Goal: Obtain resource: Download file/media

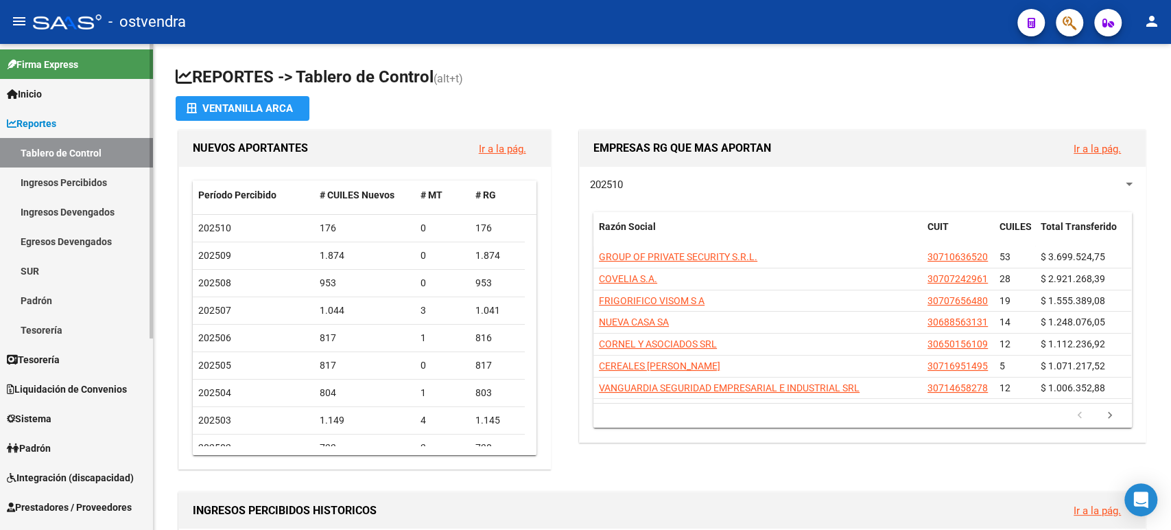
click at [77, 97] on link "Inicio" at bounding box center [76, 94] width 153 height 30
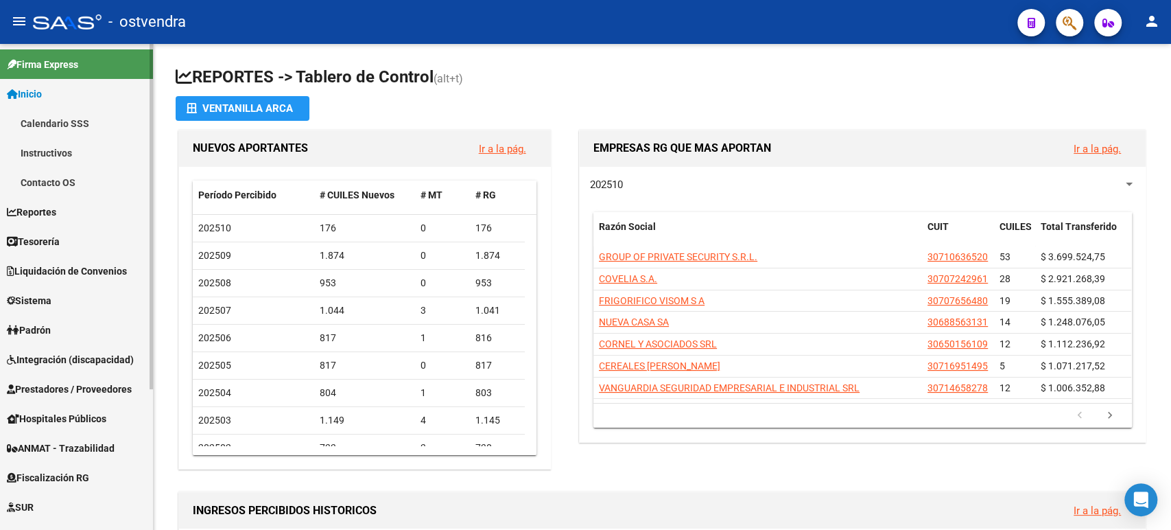
click at [54, 235] on span "Tesorería" at bounding box center [33, 241] width 53 height 15
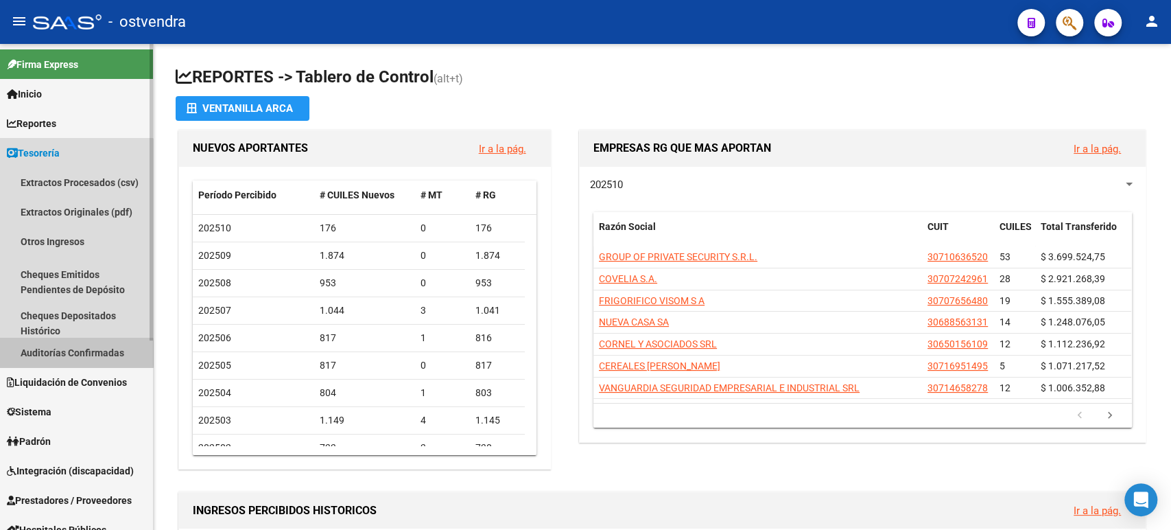
click at [39, 353] on link "Auditorías Confirmadas" at bounding box center [76, 353] width 153 height 30
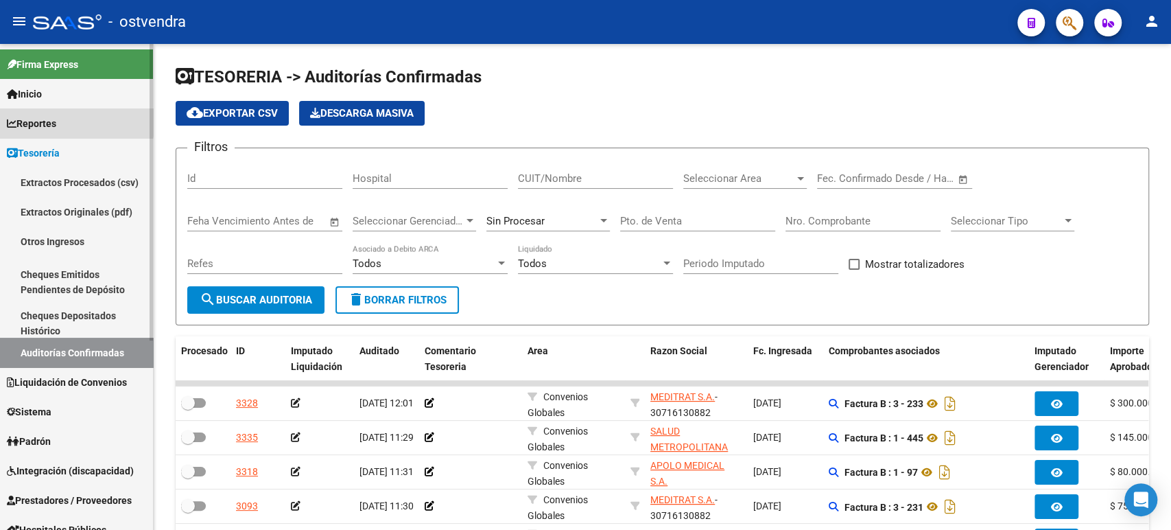
click at [75, 121] on link "Reportes" at bounding box center [76, 123] width 153 height 30
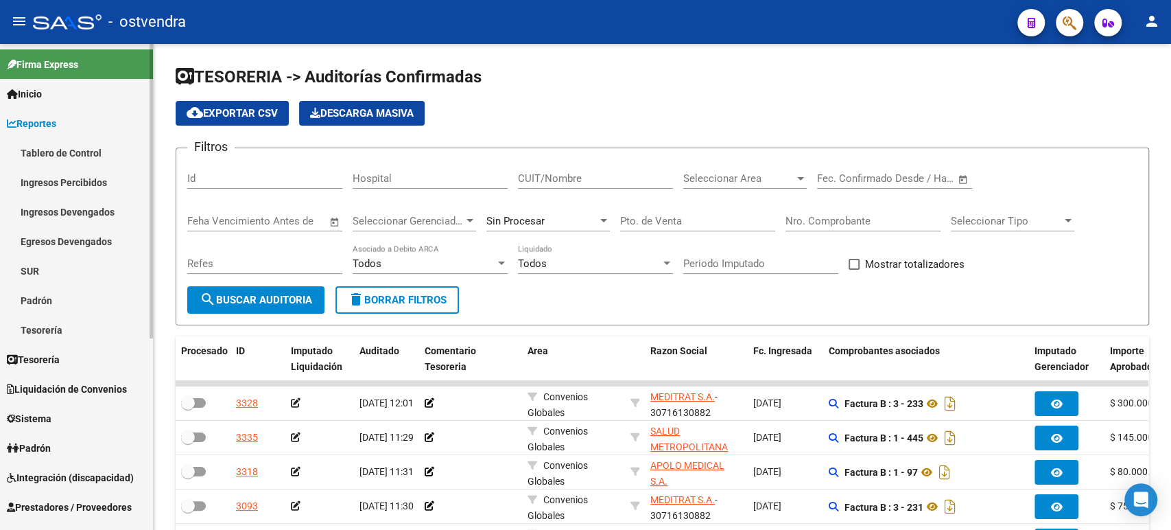
click at [62, 377] on link "Liquidación de Convenios" at bounding box center [76, 389] width 153 height 30
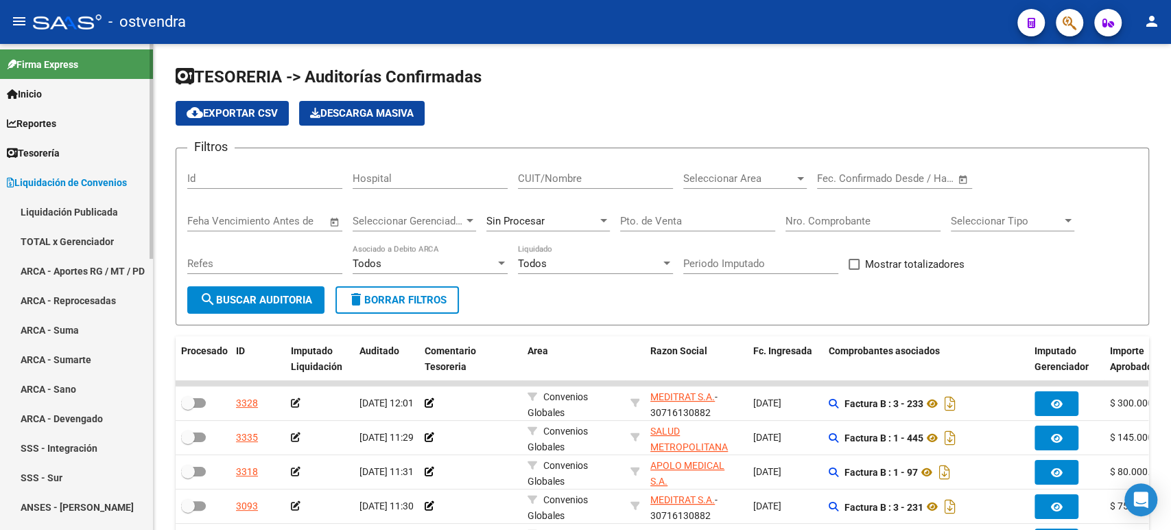
click at [61, 246] on link "TOTAL x Gerenciador" at bounding box center [76, 241] width 153 height 30
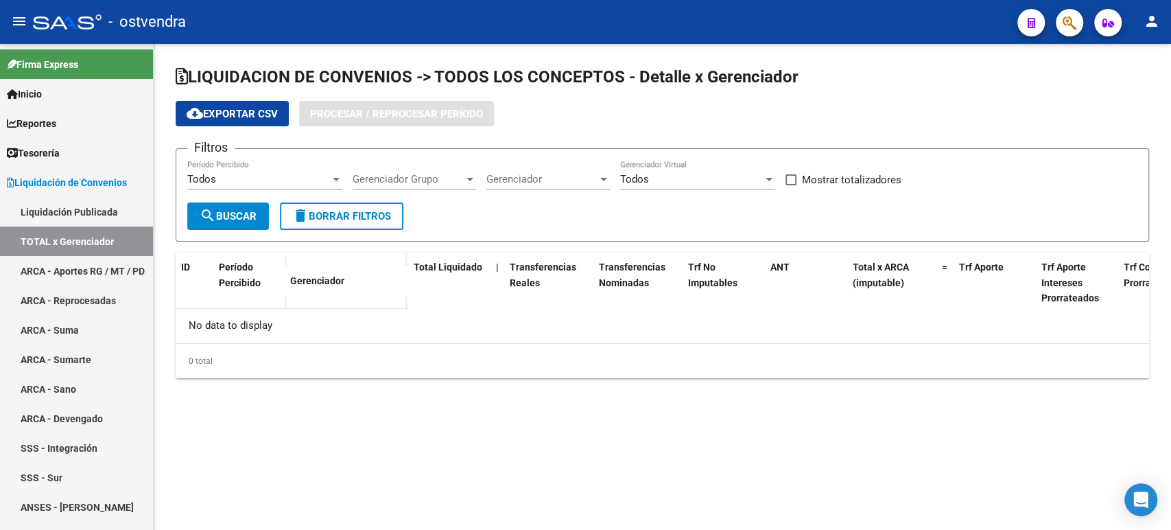
checkbox input "true"
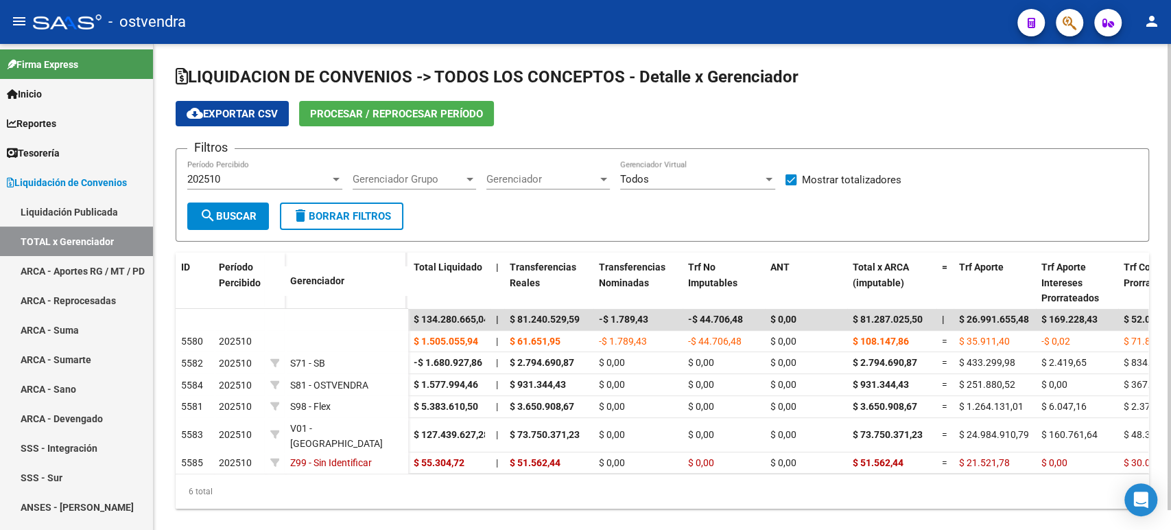
click at [327, 108] on span "Procesar / Reprocesar período" at bounding box center [396, 114] width 173 height 12
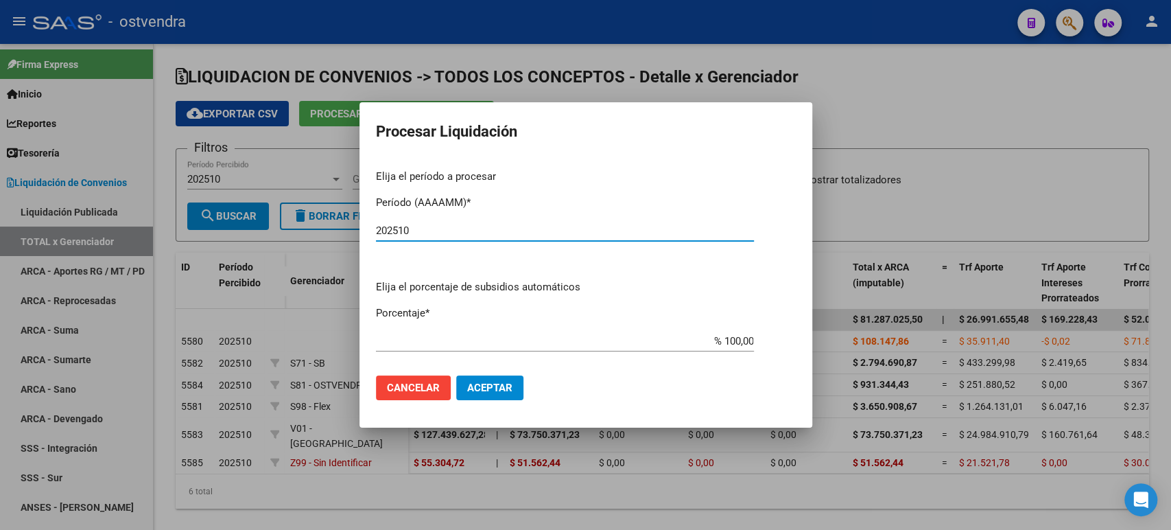
type input "202510"
click at [499, 385] on span "Aceptar" at bounding box center [489, 387] width 45 height 12
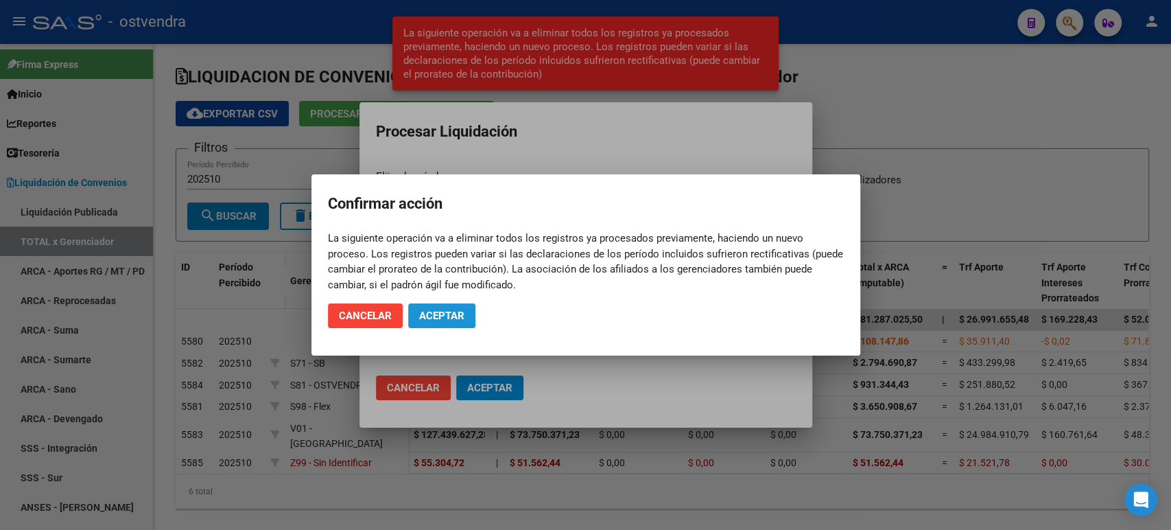
click at [451, 315] on span "Aceptar" at bounding box center [441, 315] width 45 height 12
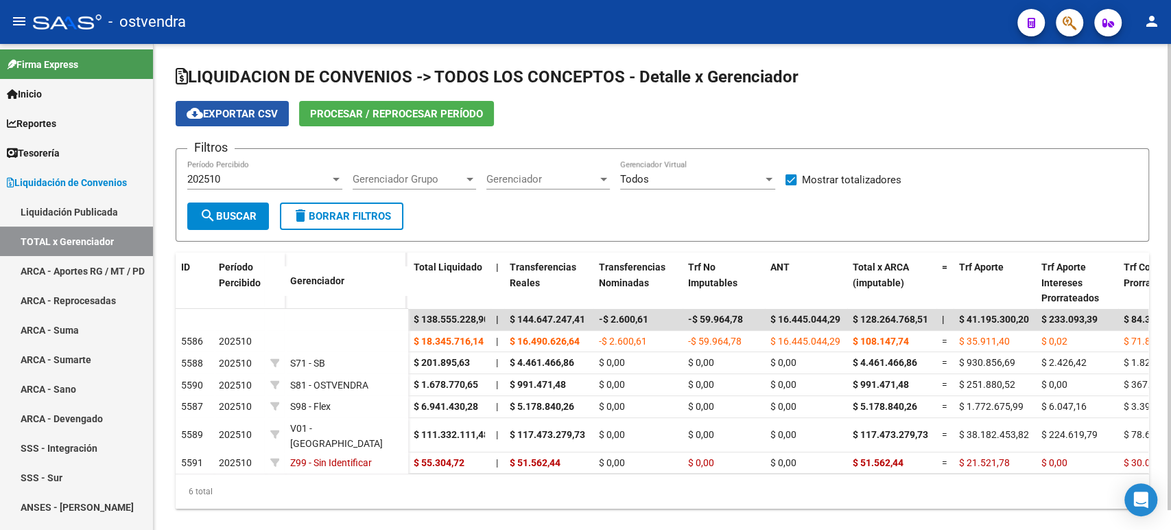
click at [277, 111] on span "cloud_download Exportar CSV" at bounding box center [232, 114] width 91 height 12
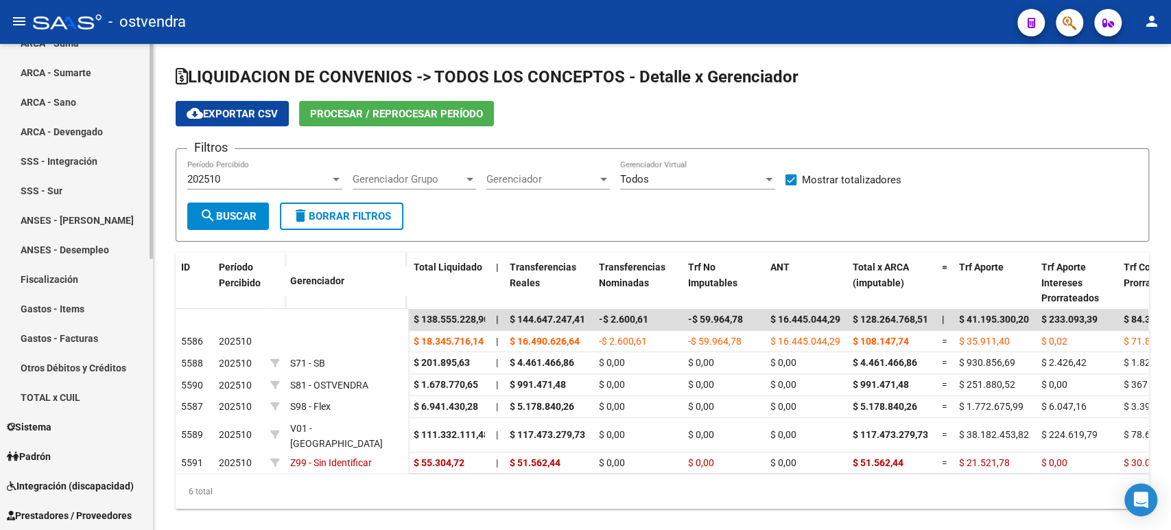
scroll to position [152, 0]
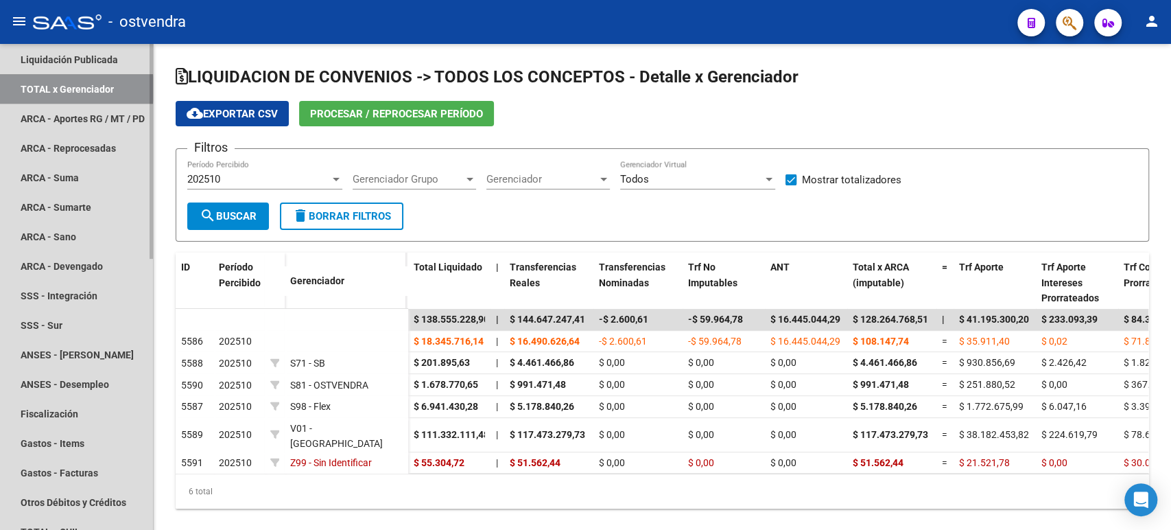
click at [52, 89] on link "TOTAL x Gerenciador" at bounding box center [76, 89] width 153 height 30
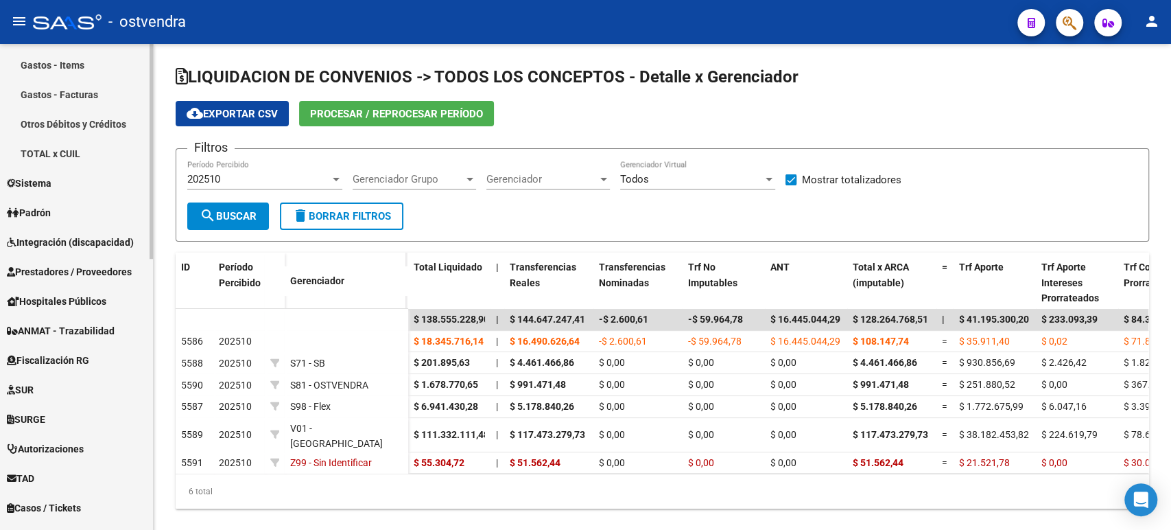
scroll to position [611, 0]
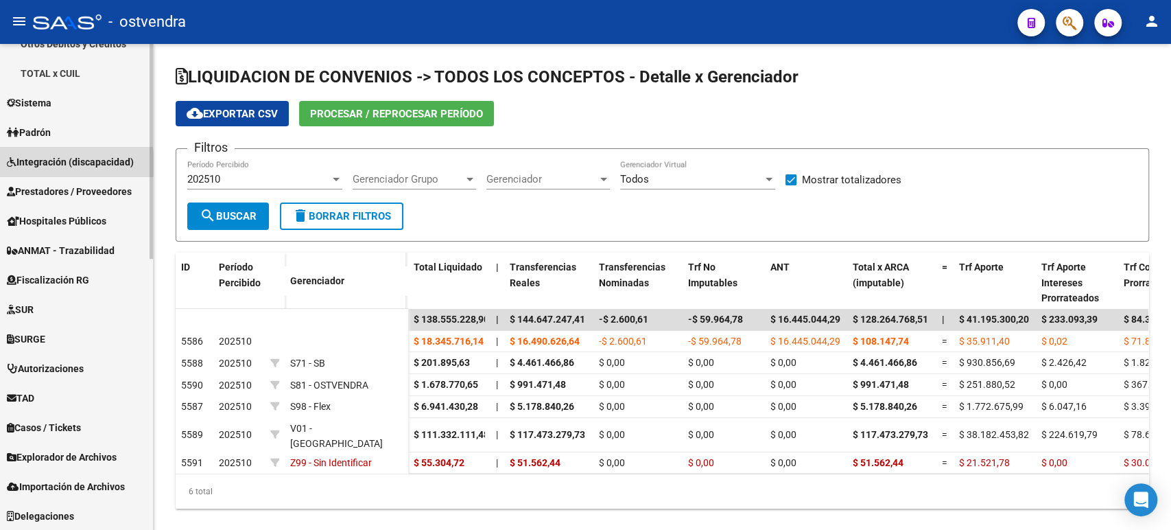
click at [62, 163] on span "Integración (discapacidad)" at bounding box center [70, 161] width 127 height 15
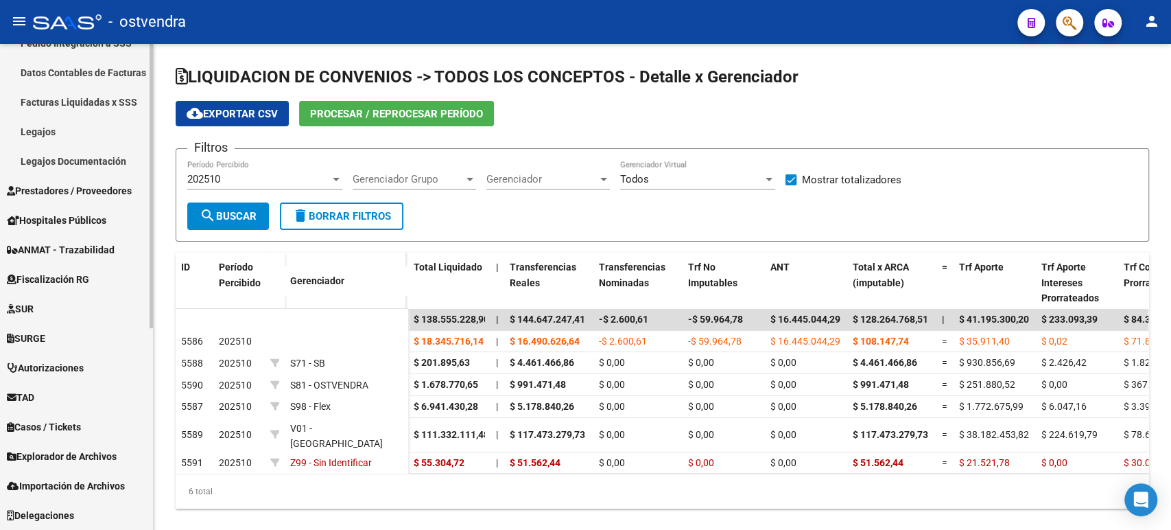
scroll to position [193, 0]
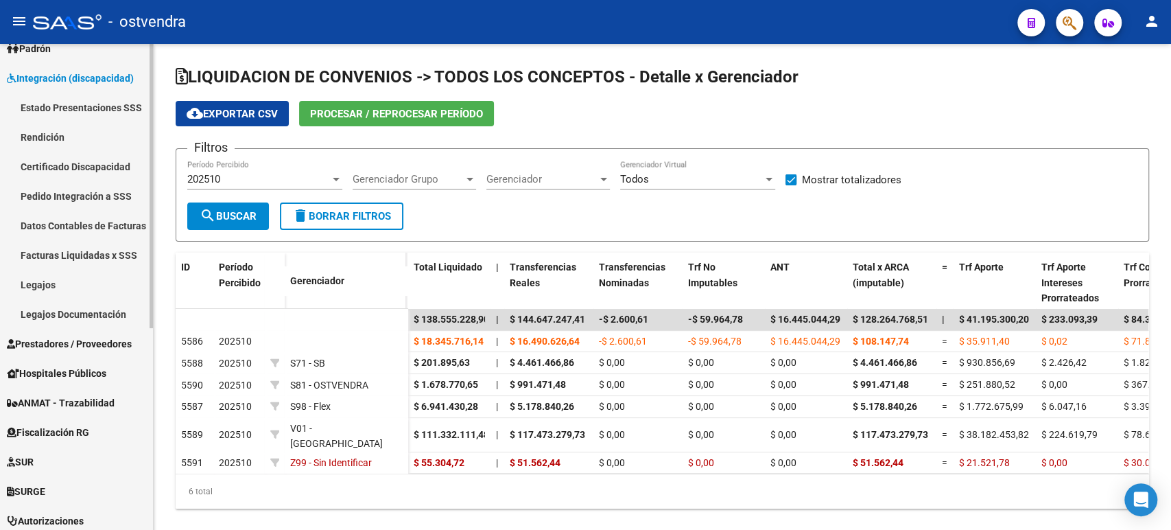
click at [51, 133] on link "Rendición" at bounding box center [76, 137] width 153 height 30
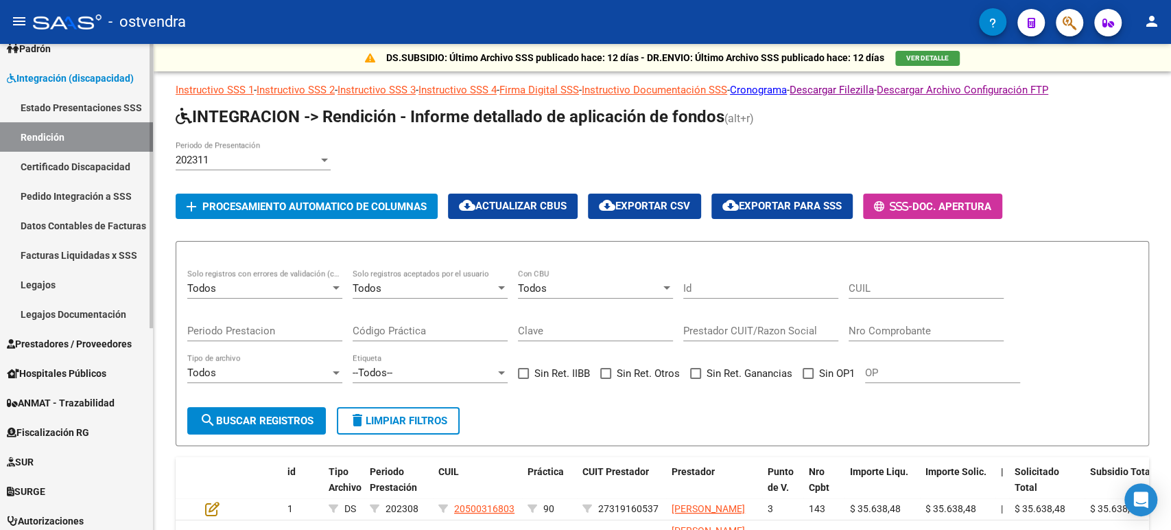
click at [47, 282] on link "Legajos" at bounding box center [76, 285] width 153 height 30
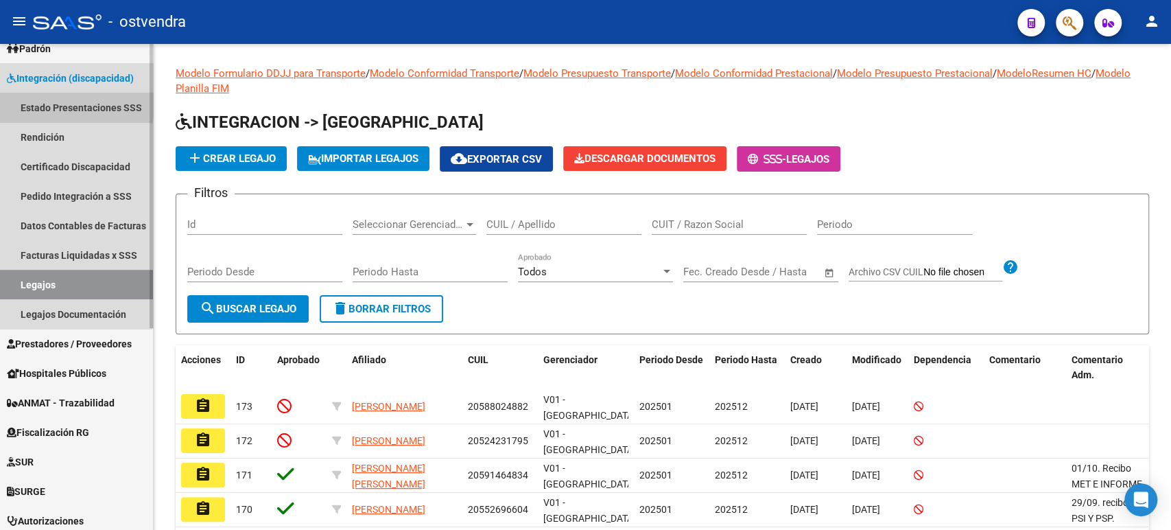
click at [49, 104] on link "Estado Presentaciones SSS" at bounding box center [76, 108] width 153 height 30
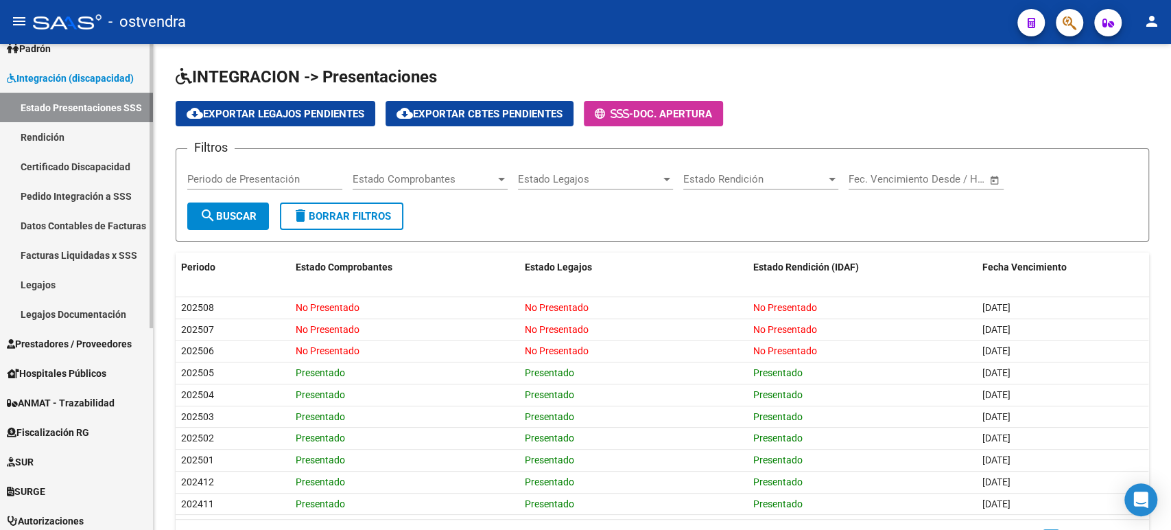
click at [44, 131] on link "Rendición" at bounding box center [76, 137] width 153 height 30
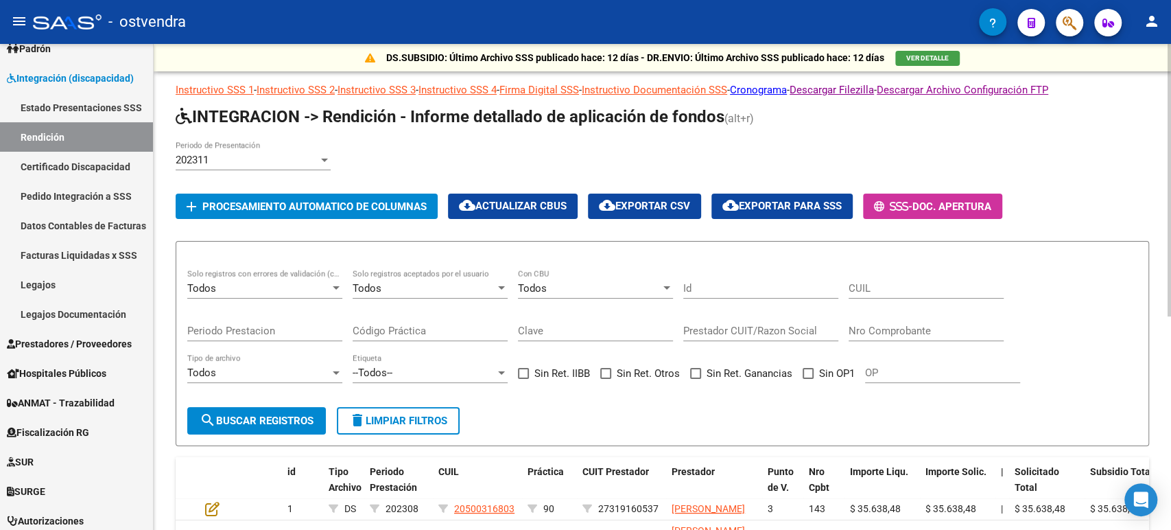
click at [214, 158] on div "202311" at bounding box center [247, 160] width 143 height 12
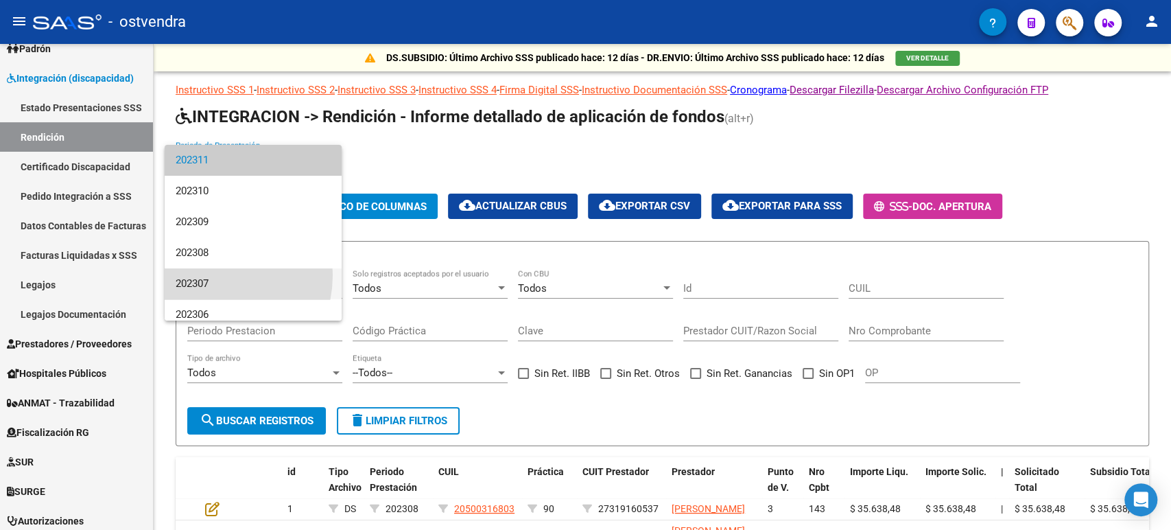
click at [205, 274] on span "202307" at bounding box center [253, 283] width 155 height 31
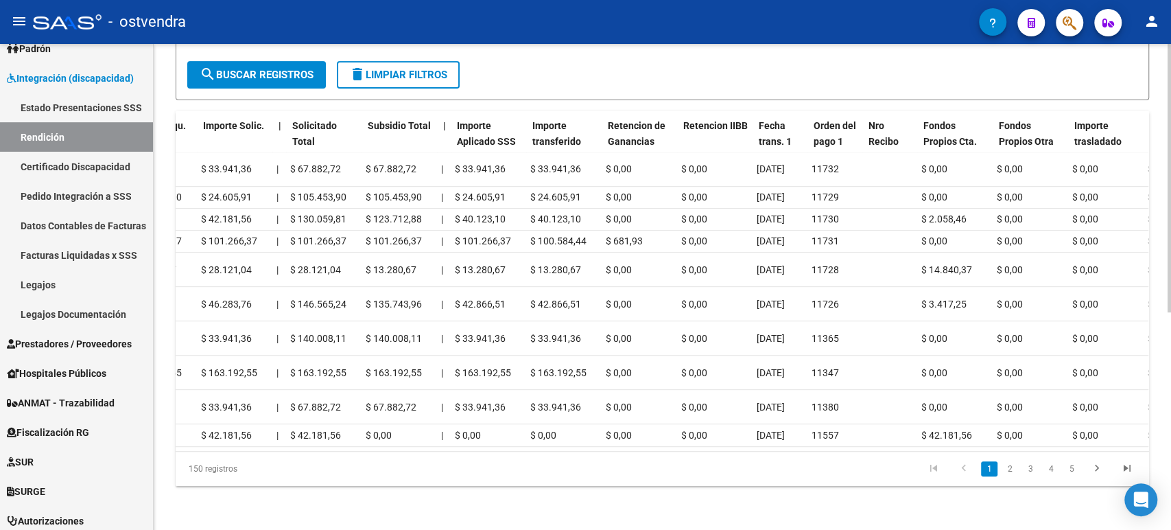
scroll to position [0, 722]
click at [800, 118] on div "Fecha trans. 1" at bounding box center [781, 134] width 44 height 32
click at [810, 111] on datatable-header-cell "Orden del pago 1" at bounding box center [835, 141] width 55 height 60
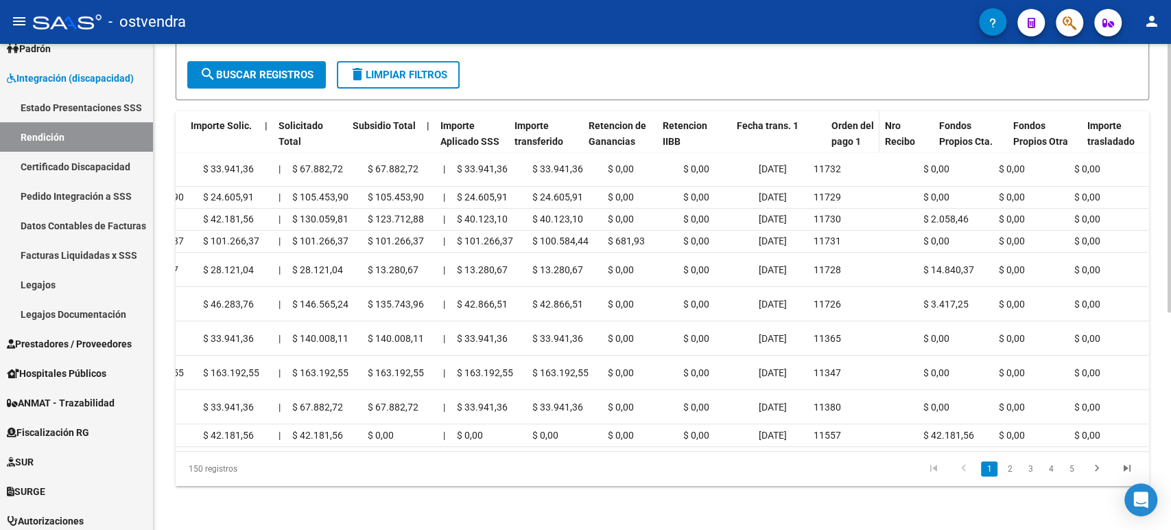
drag, startPoint x: 805, startPoint y: 91, endPoint x: 852, endPoint y: 86, distance: 47.6
click at [852, 111] on div "id Tipo Archivo Periodo Prestación CUIL Práctica CUIT Prestador Prestador Punto…" at bounding box center [619, 141] width 2333 height 60
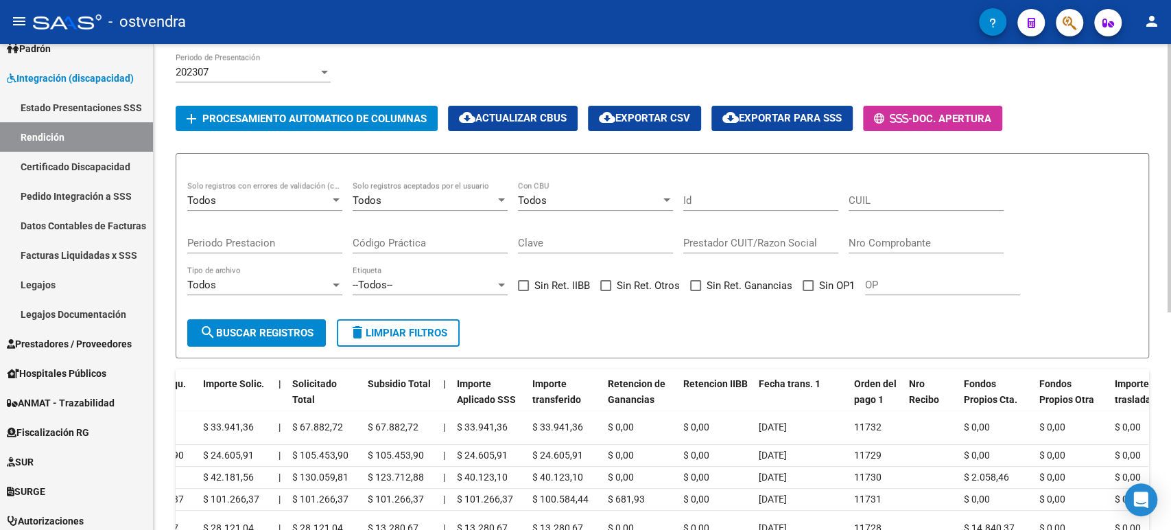
scroll to position [12, 0]
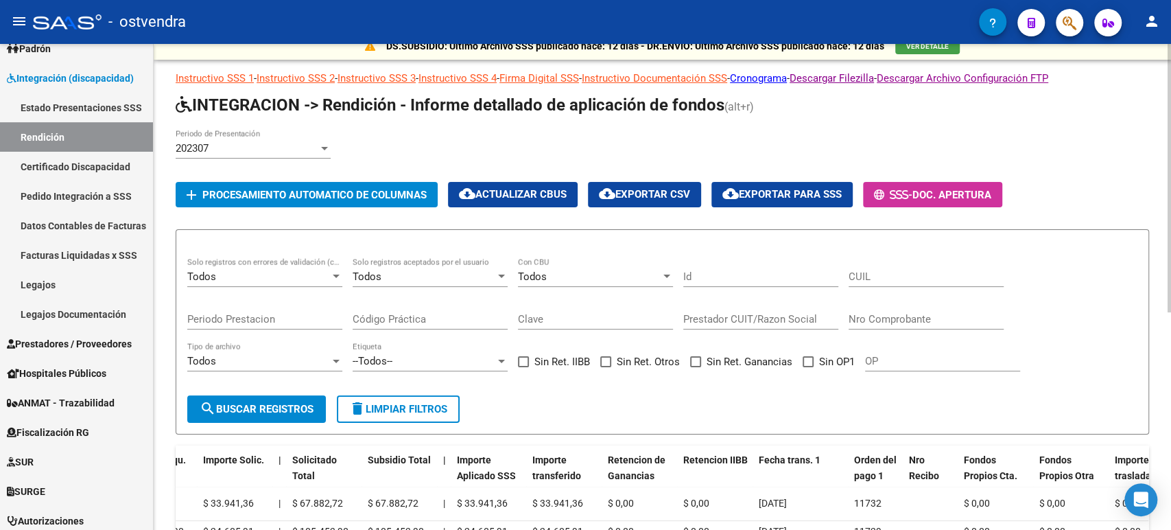
click at [245, 157] on div "202307 Periodo de Presentación" at bounding box center [253, 144] width 155 height 30
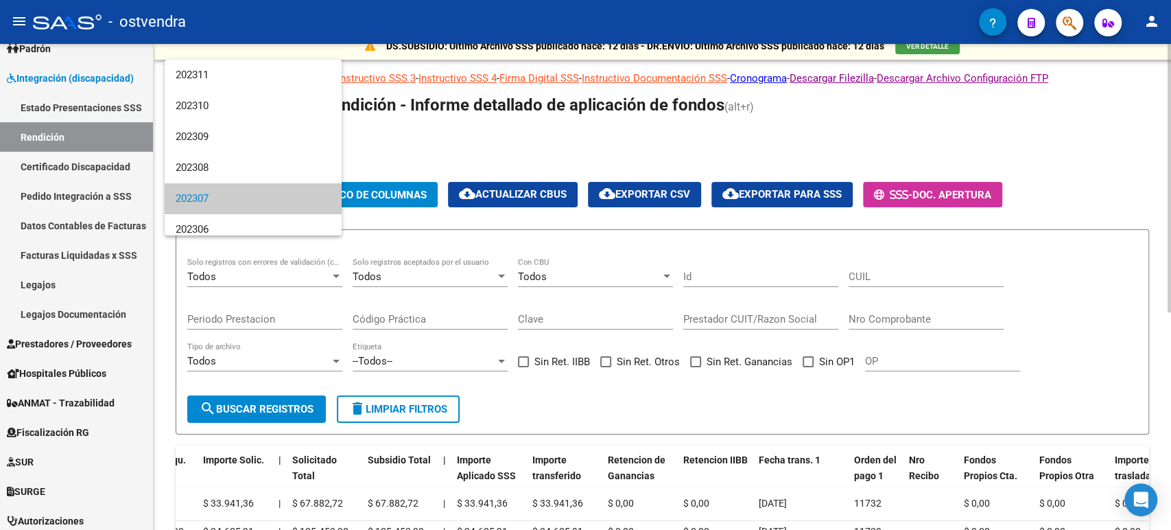
click at [250, 183] on span "202307" at bounding box center [253, 198] width 155 height 31
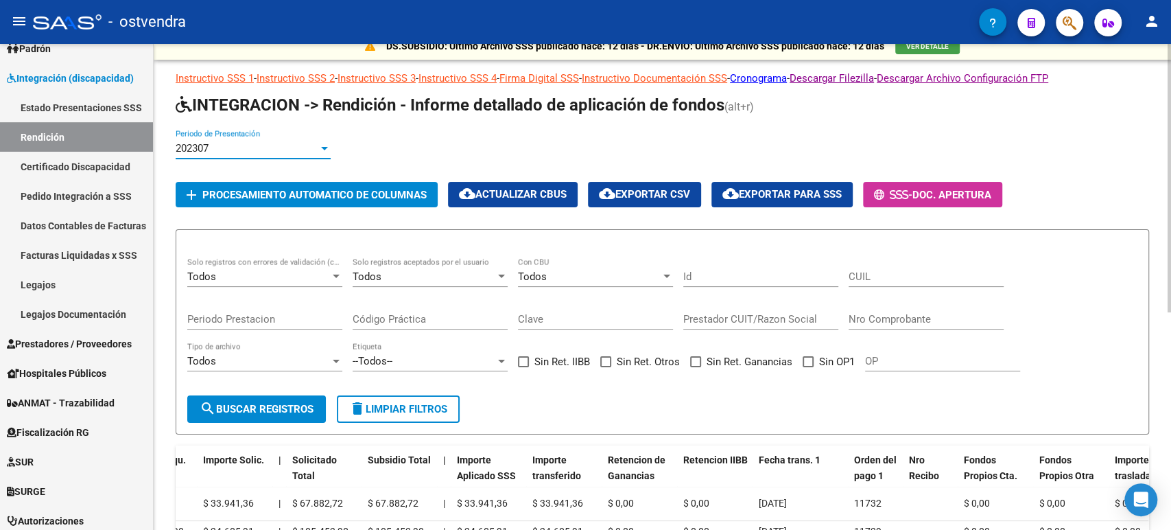
click at [276, 136] on div "202307 Periodo de Presentación" at bounding box center [253, 144] width 155 height 30
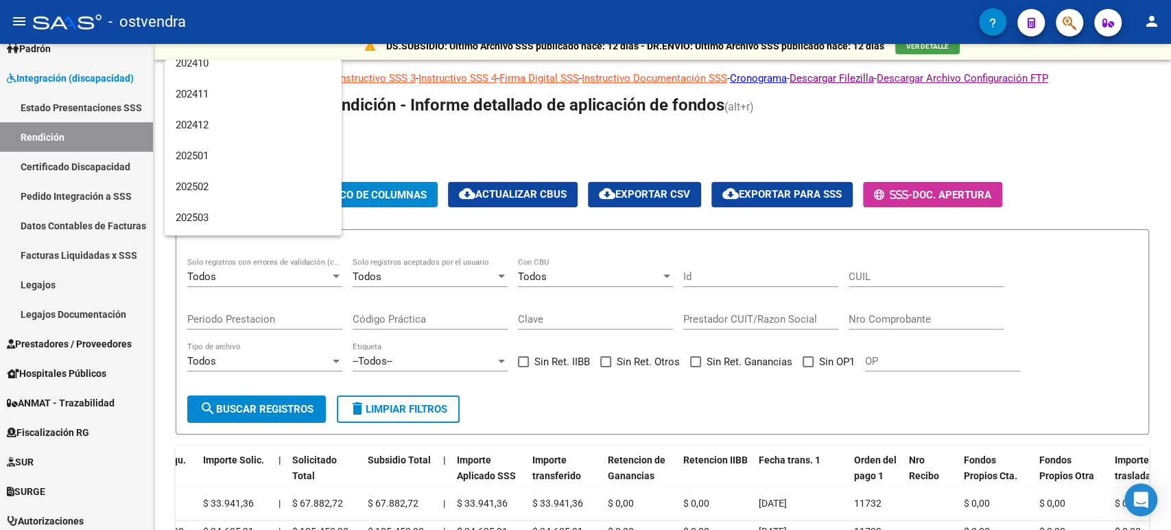
scroll to position [2849, 0]
click at [259, 190] on span "202507" at bounding box center [253, 189] width 155 height 31
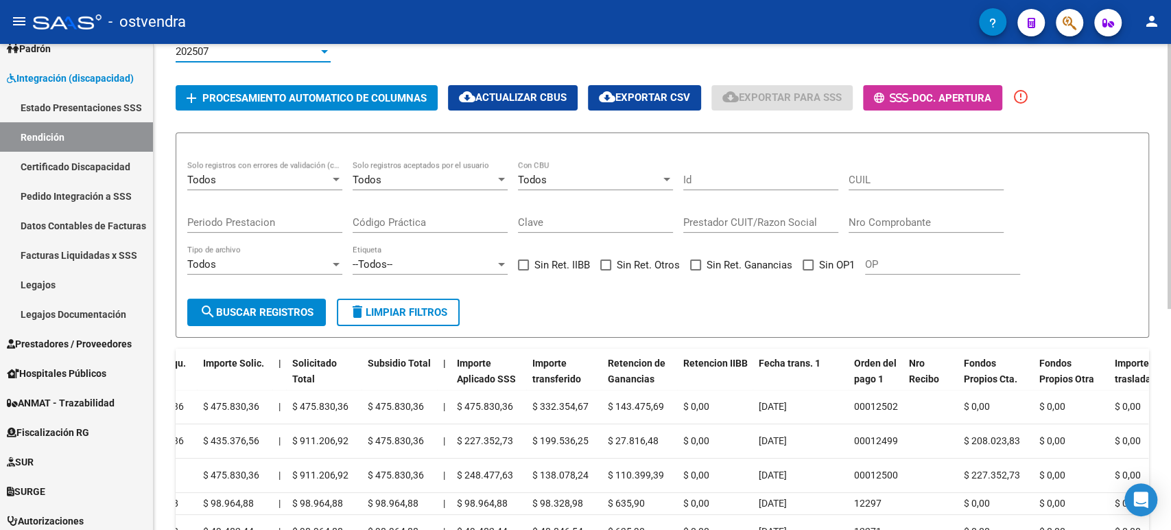
scroll to position [0, 0]
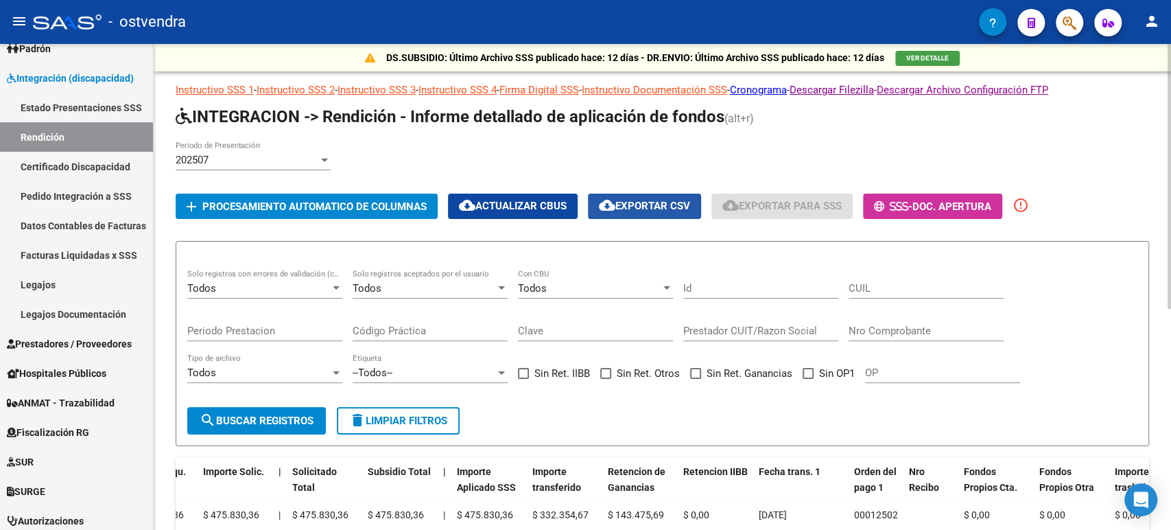
click at [620, 204] on span "cloud_download Exportar CSV" at bounding box center [644, 206] width 91 height 12
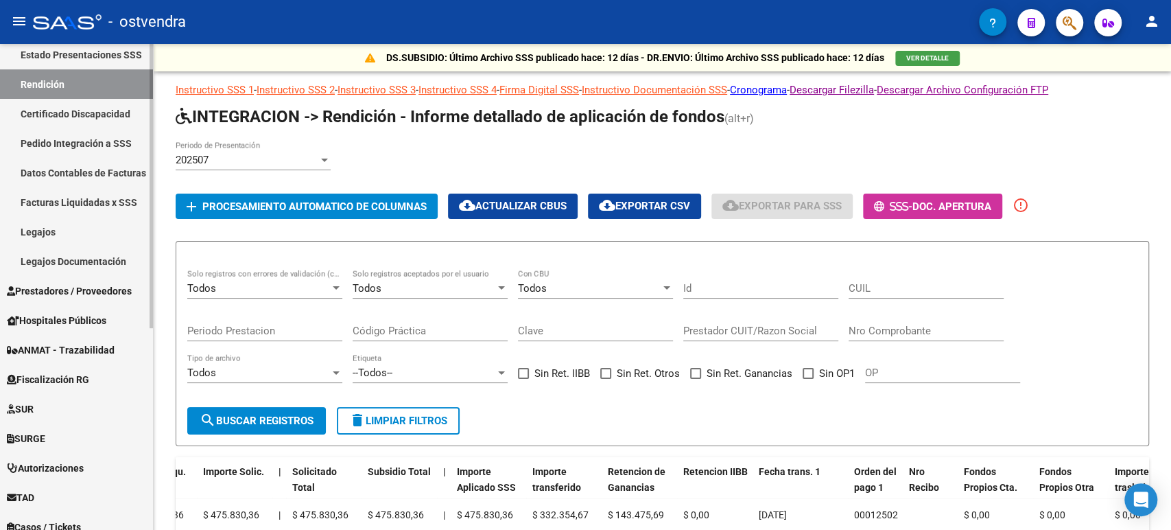
scroll to position [346, 0]
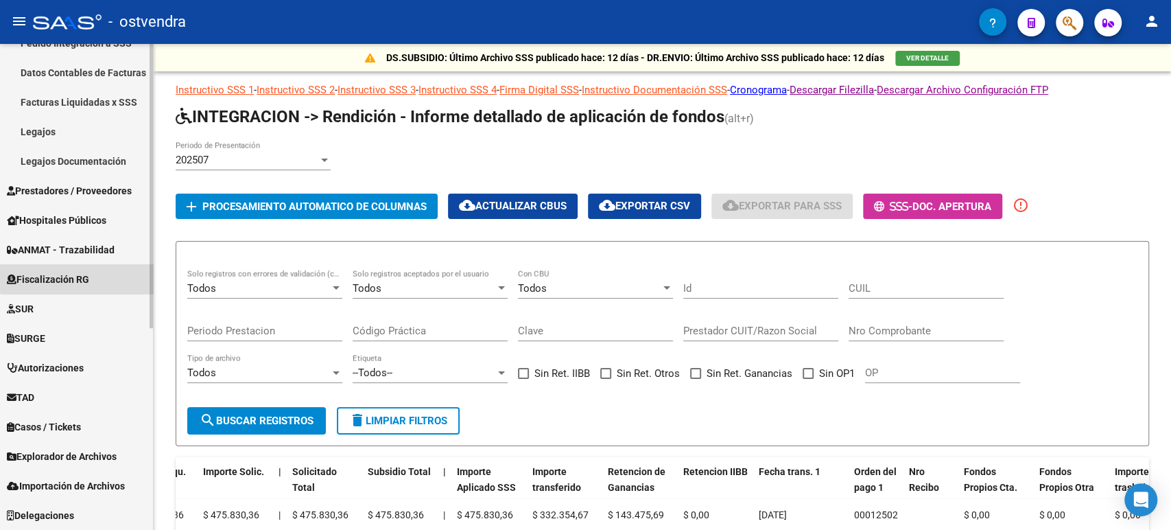
click at [86, 276] on span "Fiscalización RG" at bounding box center [48, 279] width 82 height 15
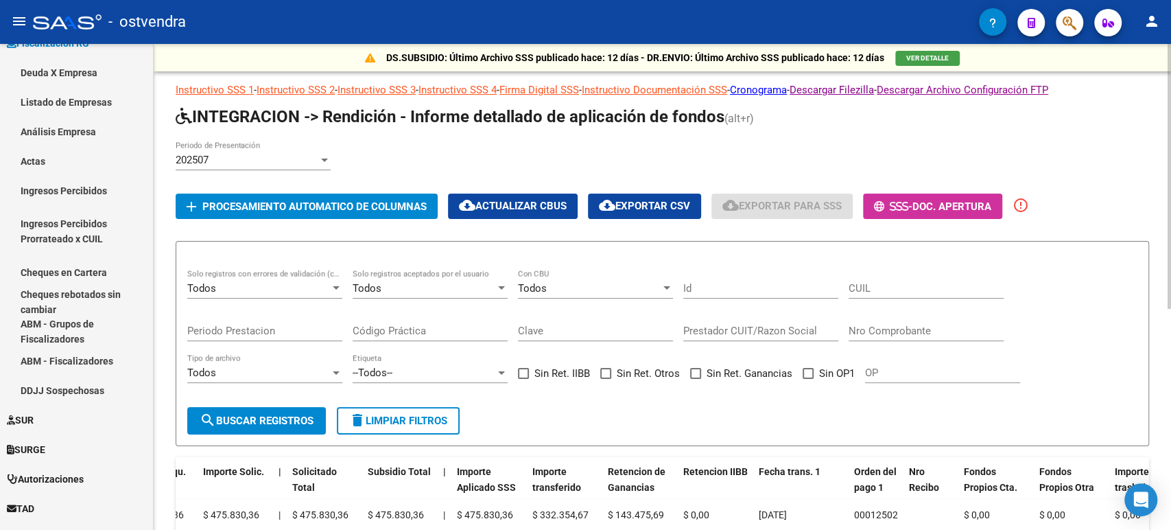
scroll to position [76, 0]
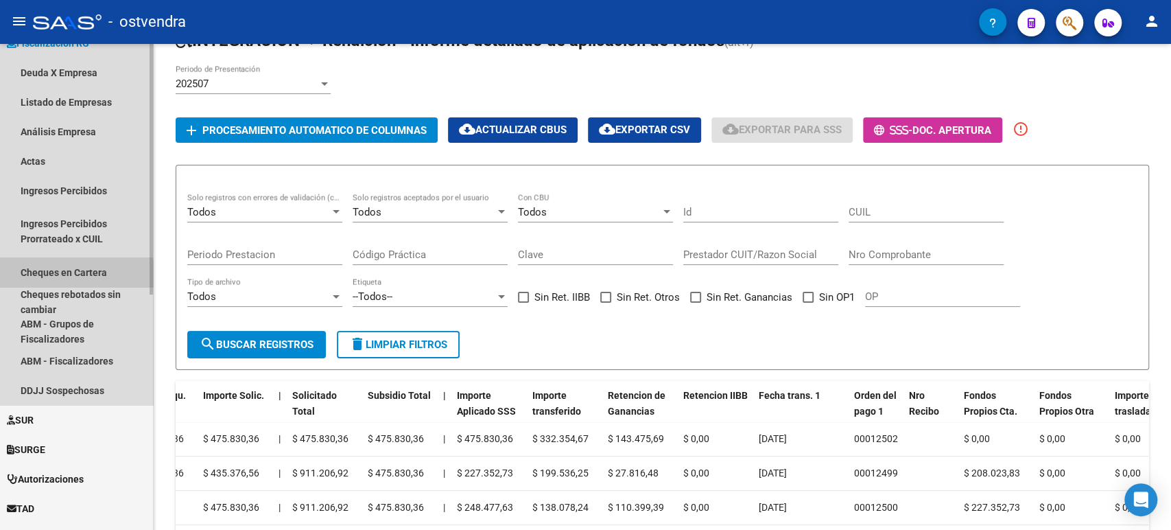
click at [75, 279] on link "Cheques en Cartera" at bounding box center [76, 272] width 153 height 30
